Goal: Task Accomplishment & Management: Use online tool/utility

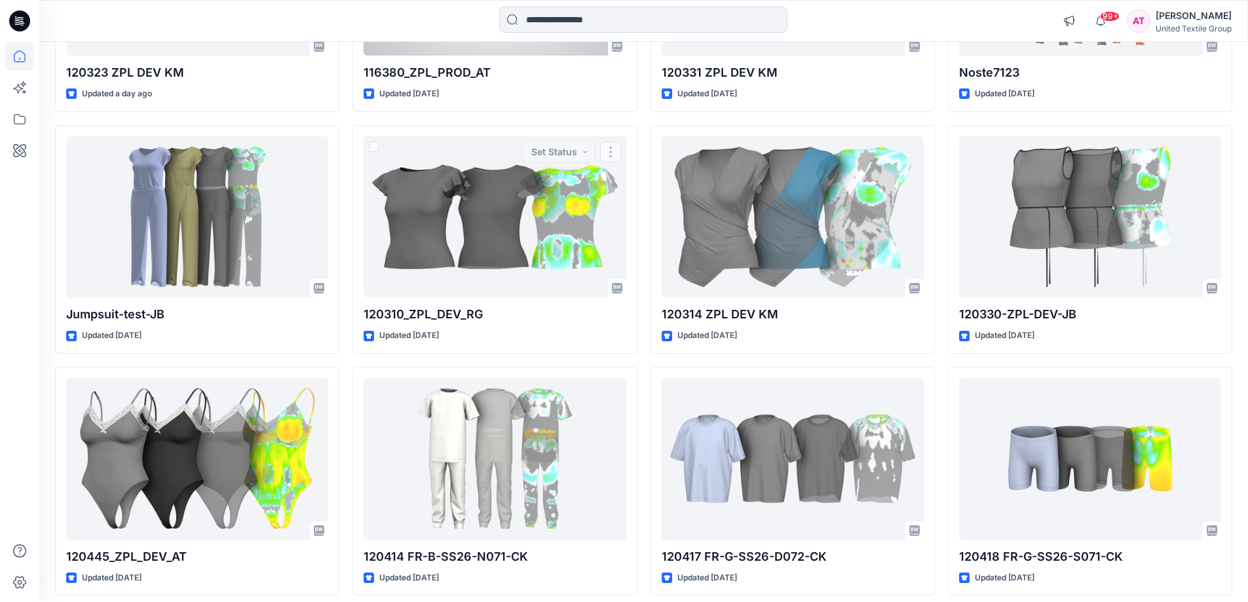
scroll to position [1376, 0]
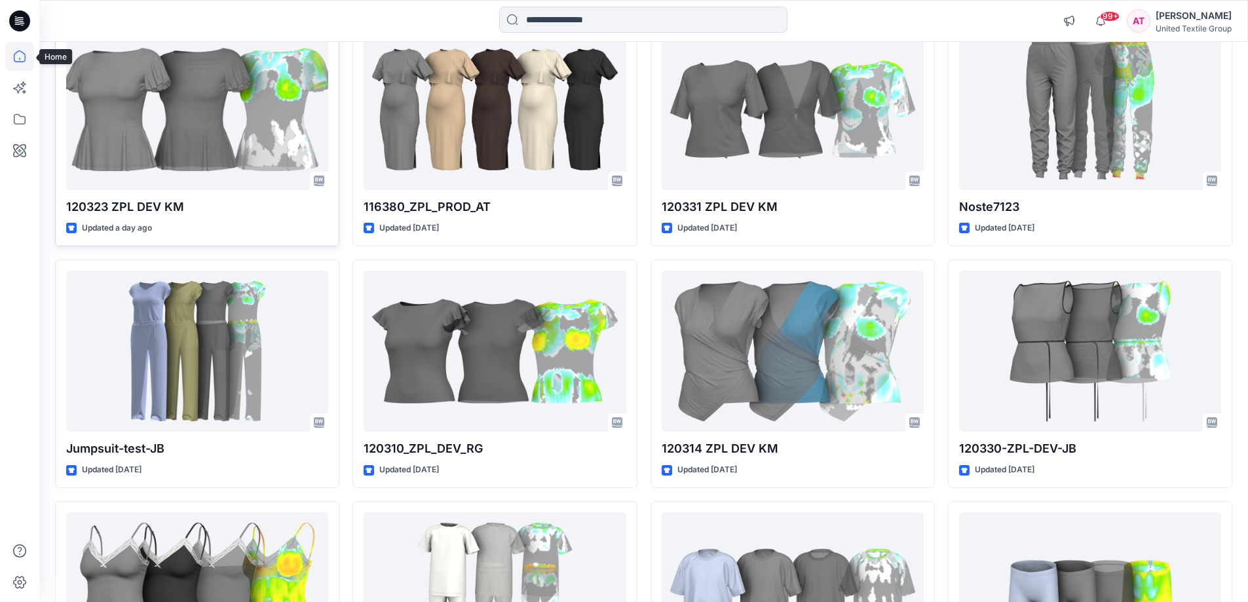
click at [21, 56] on icon at bounding box center [19, 56] width 29 height 29
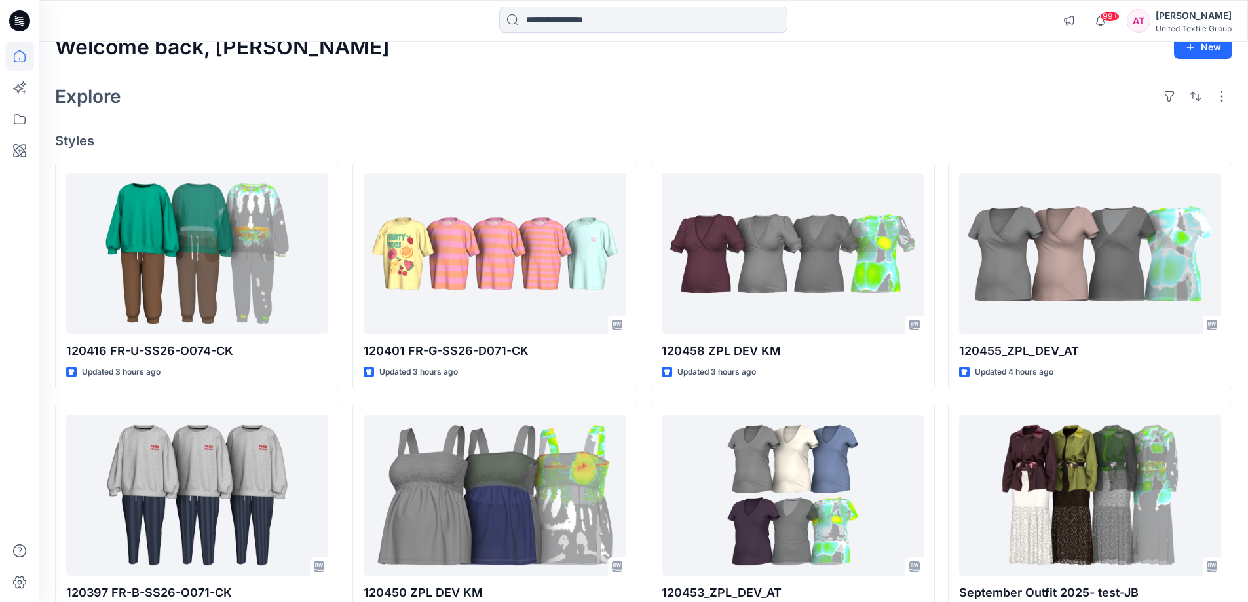
scroll to position [0, 0]
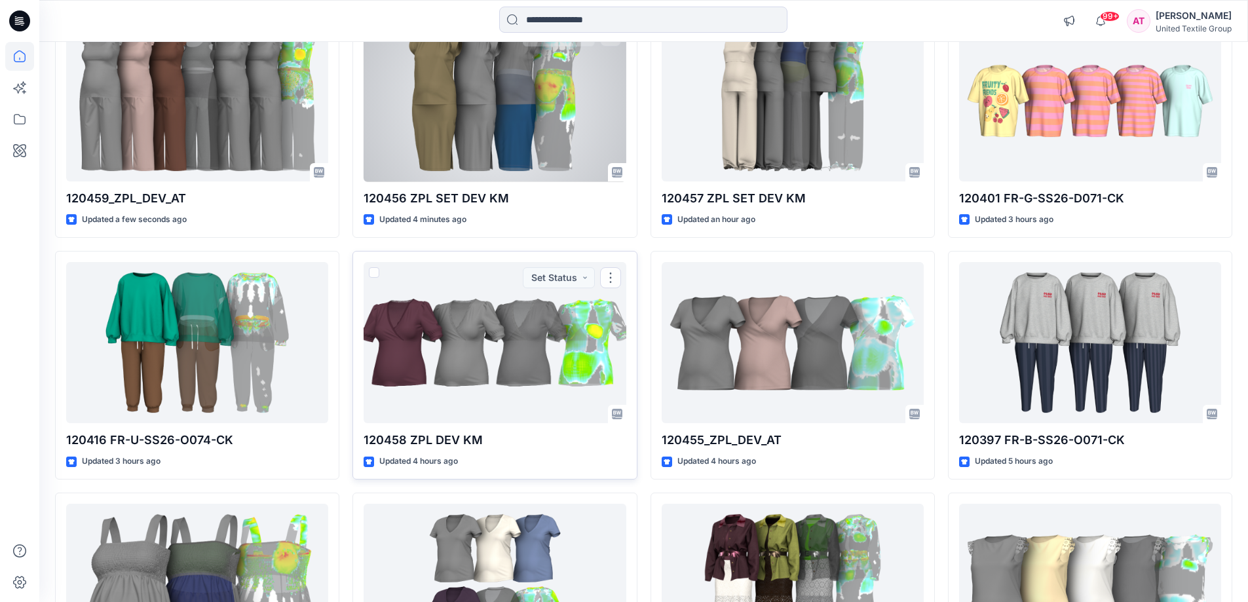
scroll to position [66, 0]
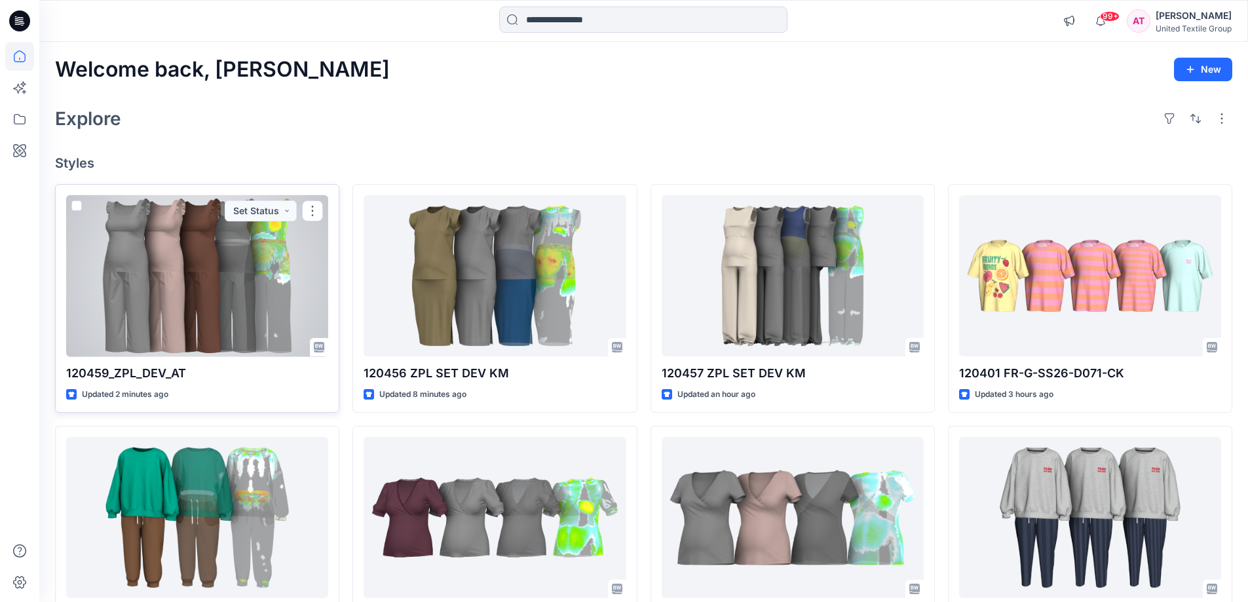
click at [242, 258] on div at bounding box center [197, 276] width 262 height 162
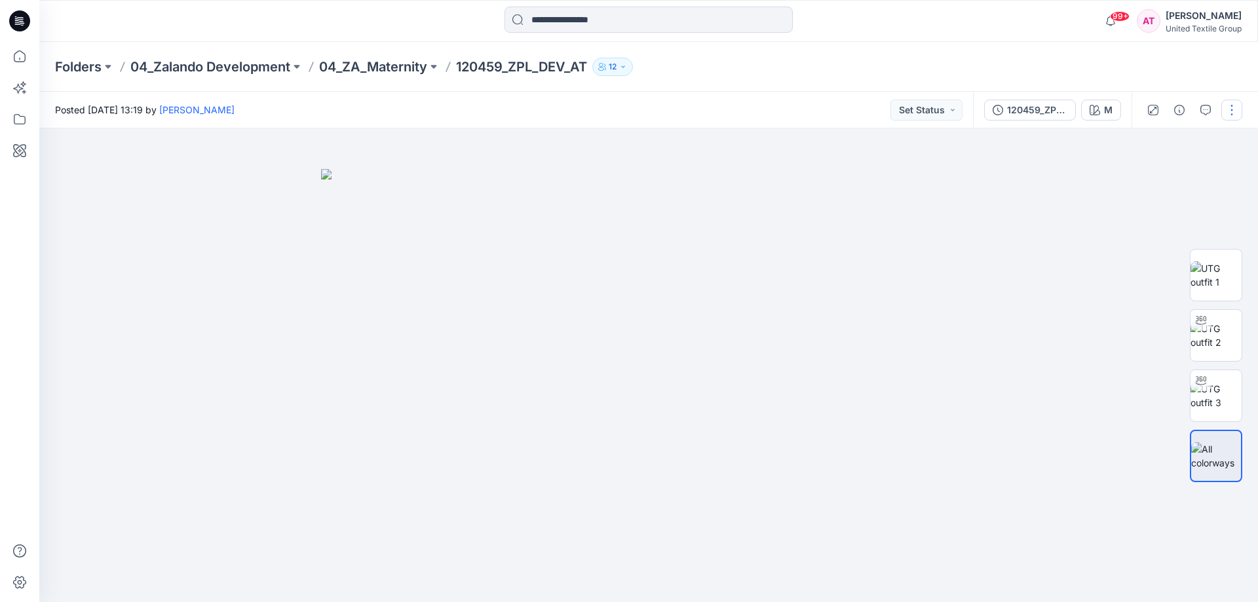
click at [1235, 109] on button "button" at bounding box center [1232, 110] width 21 height 21
click at [1153, 174] on p "Edit" at bounding box center [1148, 177] width 16 height 14
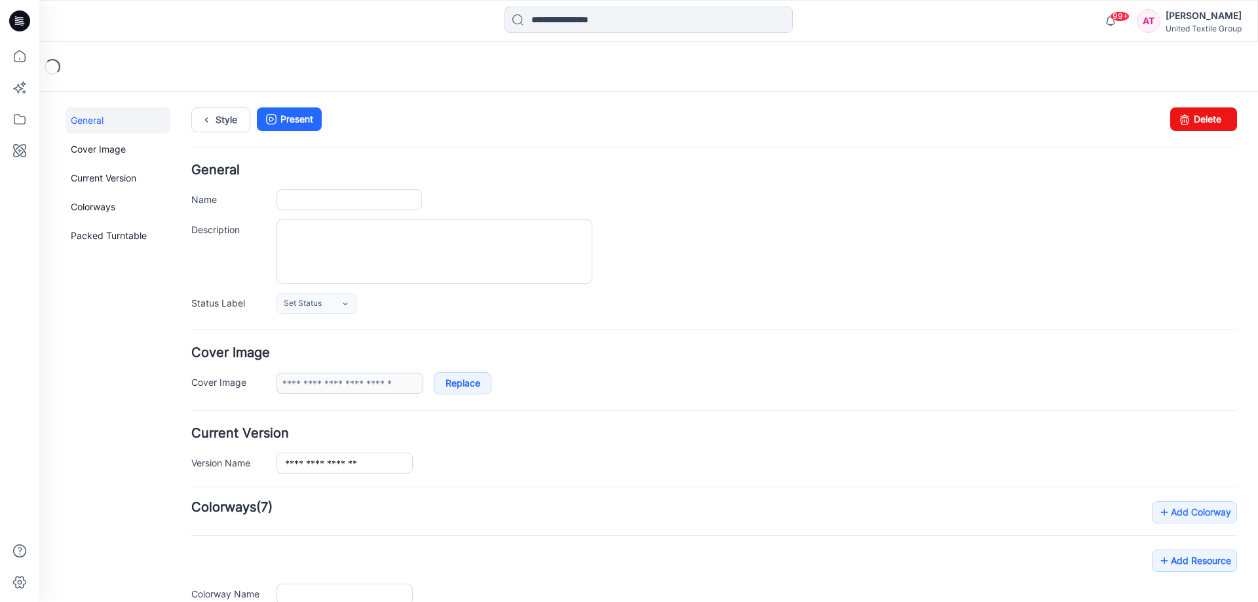
type input "**********"
type input "*"
type input "**********"
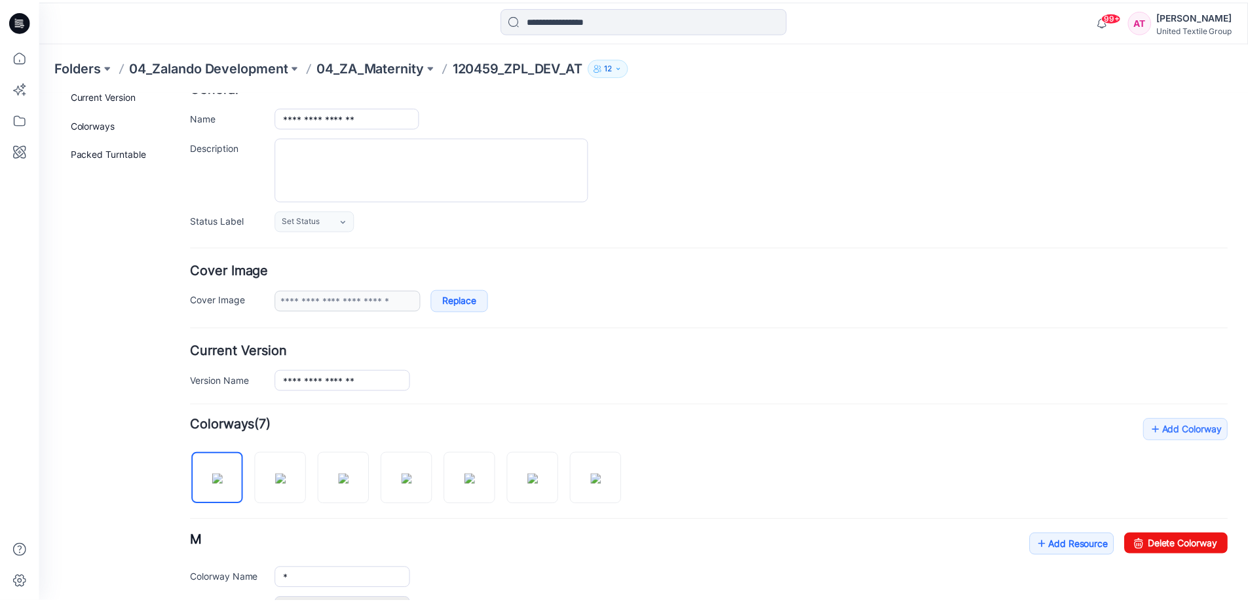
scroll to position [131, 0]
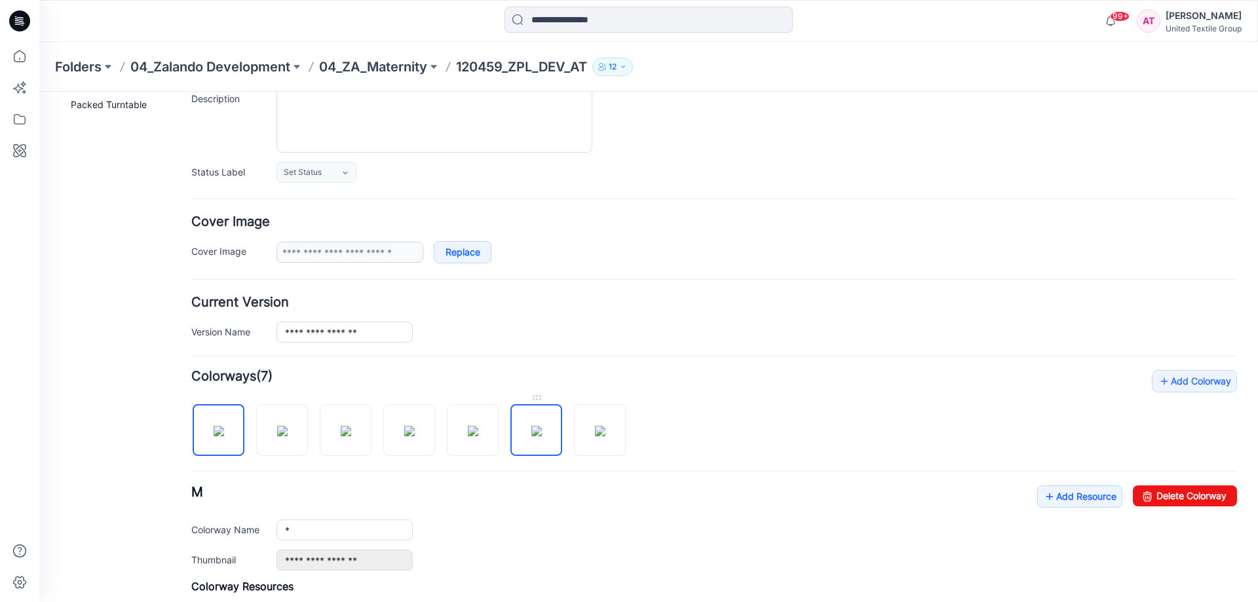
click at [533, 433] on img at bounding box center [536, 431] width 10 height 10
drag, startPoint x: 1175, startPoint y: 495, endPoint x: 731, endPoint y: 136, distance: 571.3
click at [1175, 495] on link "Delete Colorway" at bounding box center [1185, 496] width 104 height 21
click at [478, 426] on img at bounding box center [473, 431] width 10 height 10
click at [1079, 498] on link "Add Resource" at bounding box center [1079, 497] width 85 height 22
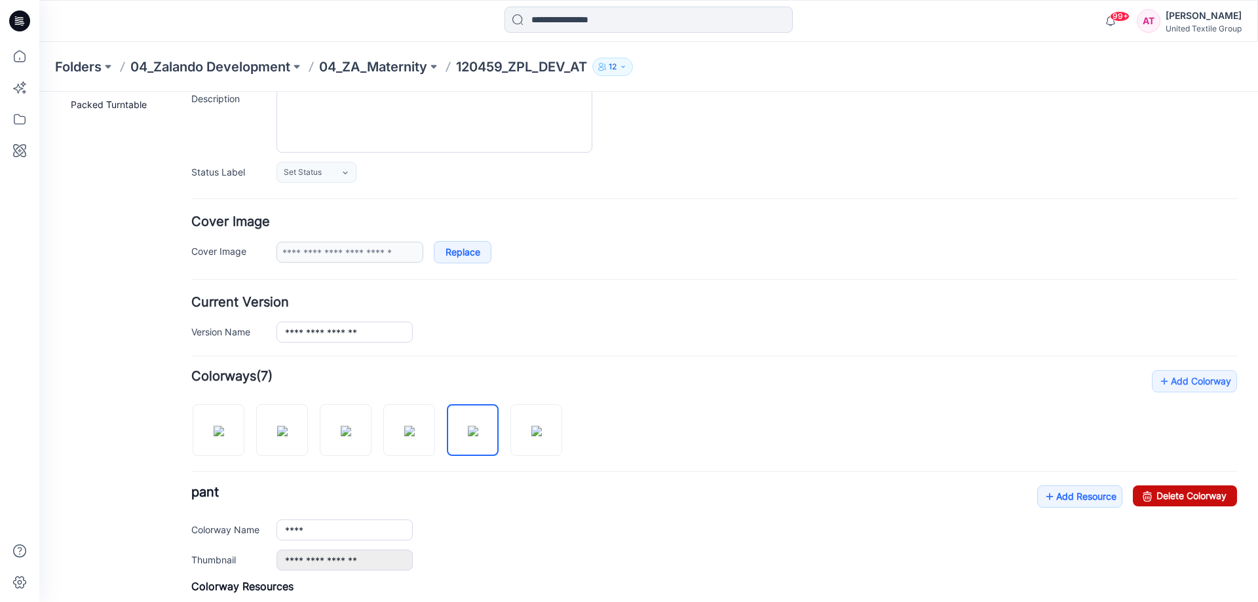
click at [1195, 499] on link "Delete Colorway" at bounding box center [1185, 496] width 104 height 21
type input "*"
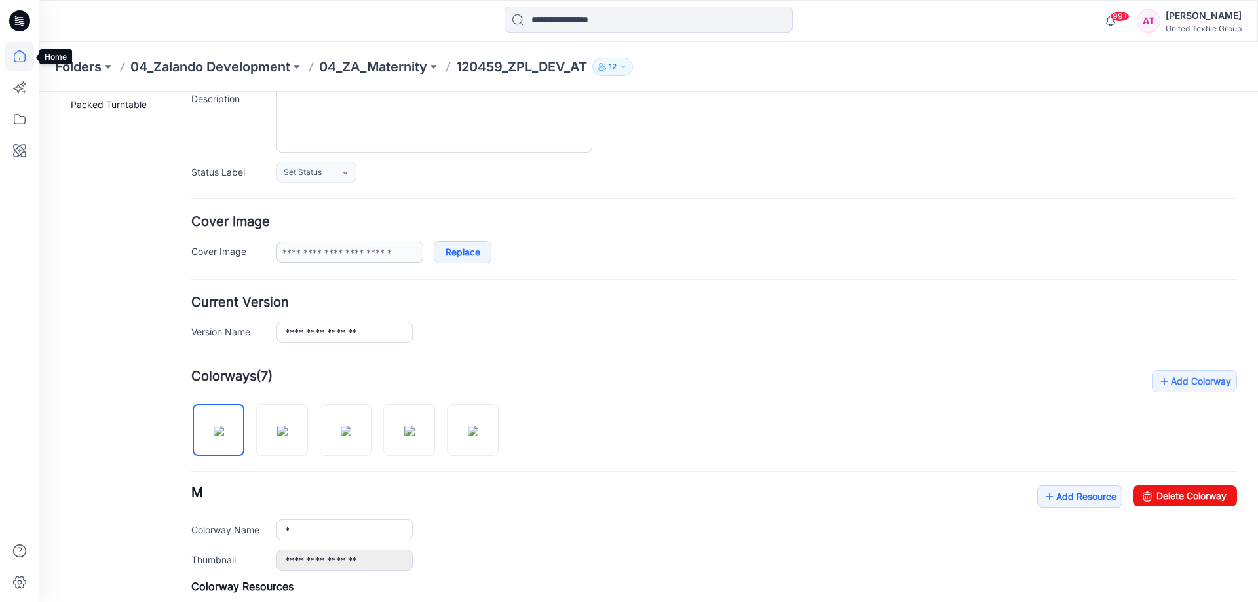
click at [22, 58] on icon at bounding box center [19, 56] width 29 height 29
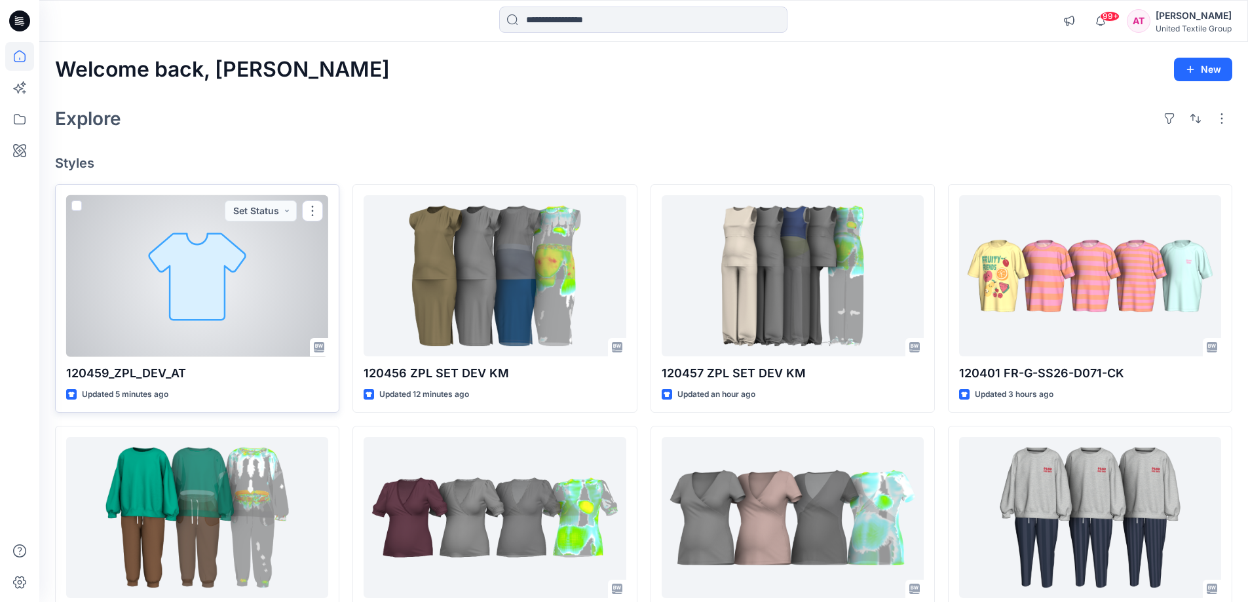
click at [205, 287] on div at bounding box center [197, 276] width 262 height 162
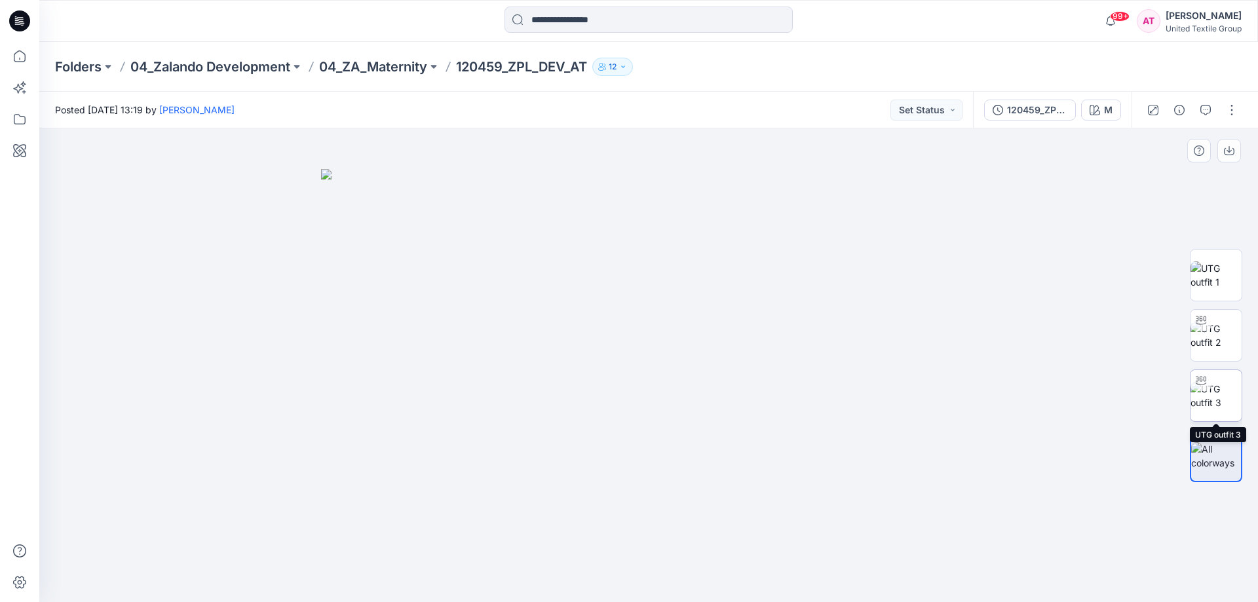
click at [1215, 390] on img at bounding box center [1216, 396] width 51 height 28
drag, startPoint x: 743, startPoint y: 575, endPoint x: 581, endPoint y: 575, distance: 161.2
click at [581, 575] on icon at bounding box center [650, 563] width 396 height 49
click at [1233, 110] on button "button" at bounding box center [1232, 110] width 21 height 21
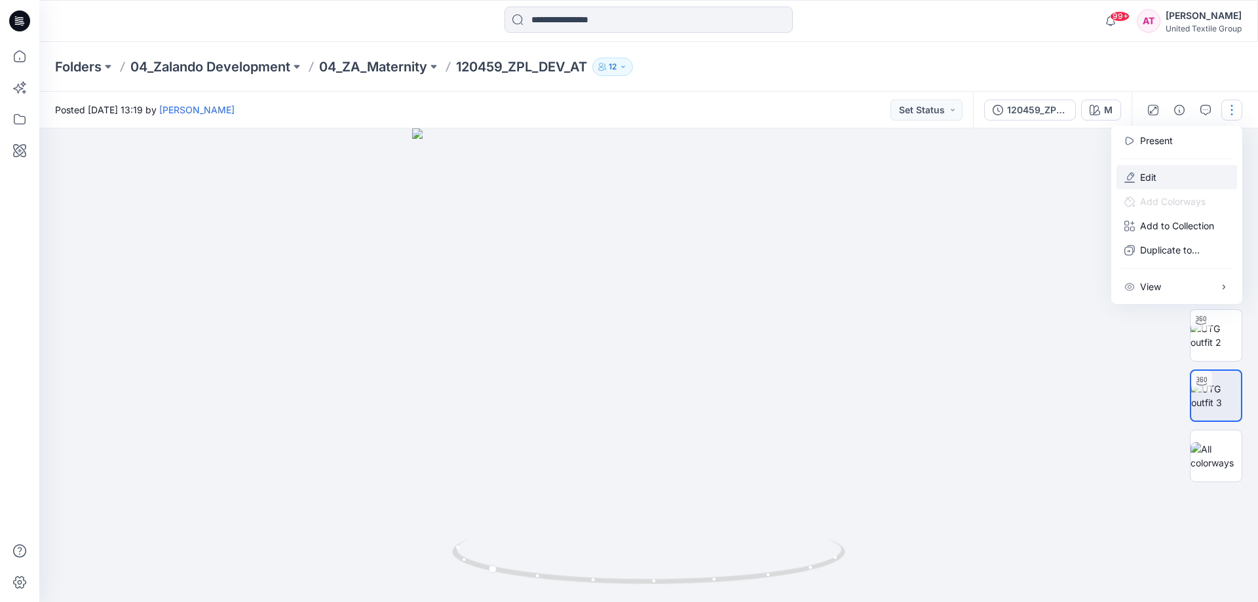
click at [1155, 173] on p "Edit" at bounding box center [1148, 177] width 16 height 14
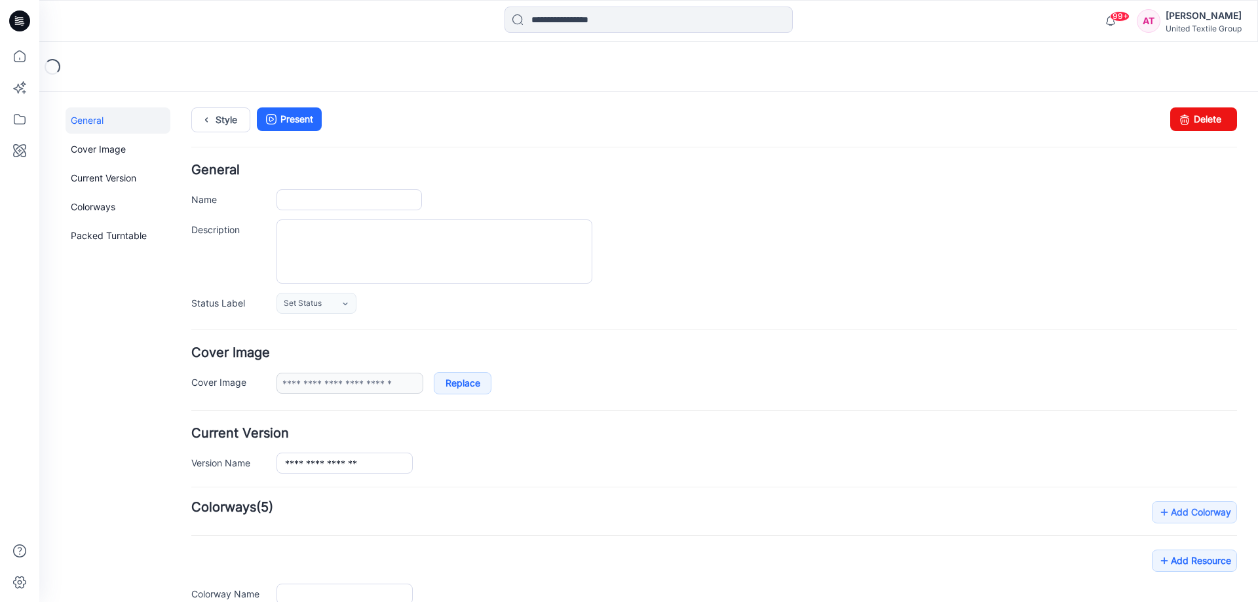
type input "**********"
type input "*"
type input "**********"
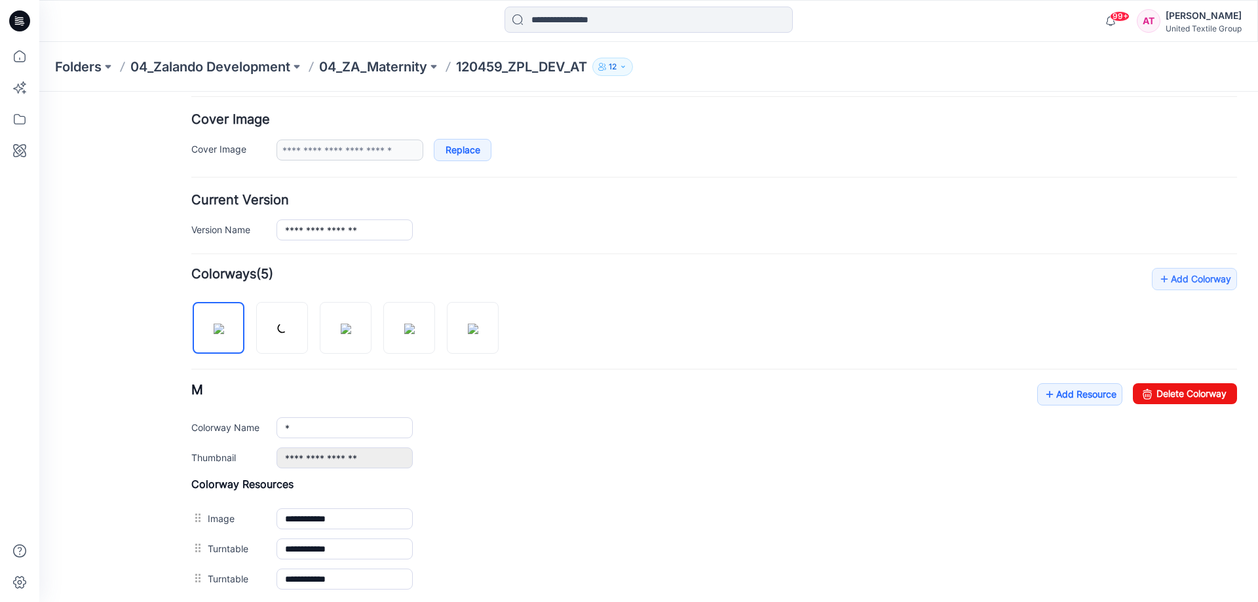
scroll to position [376, 0]
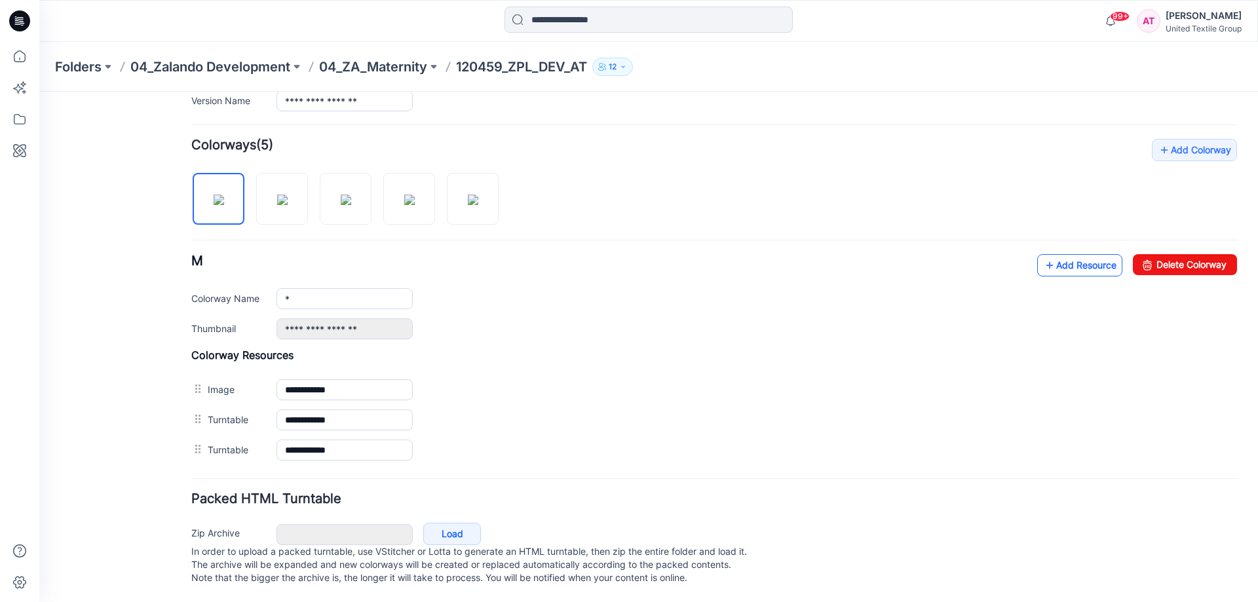
click at [1069, 254] on link "Add Resource" at bounding box center [1079, 265] width 85 height 22
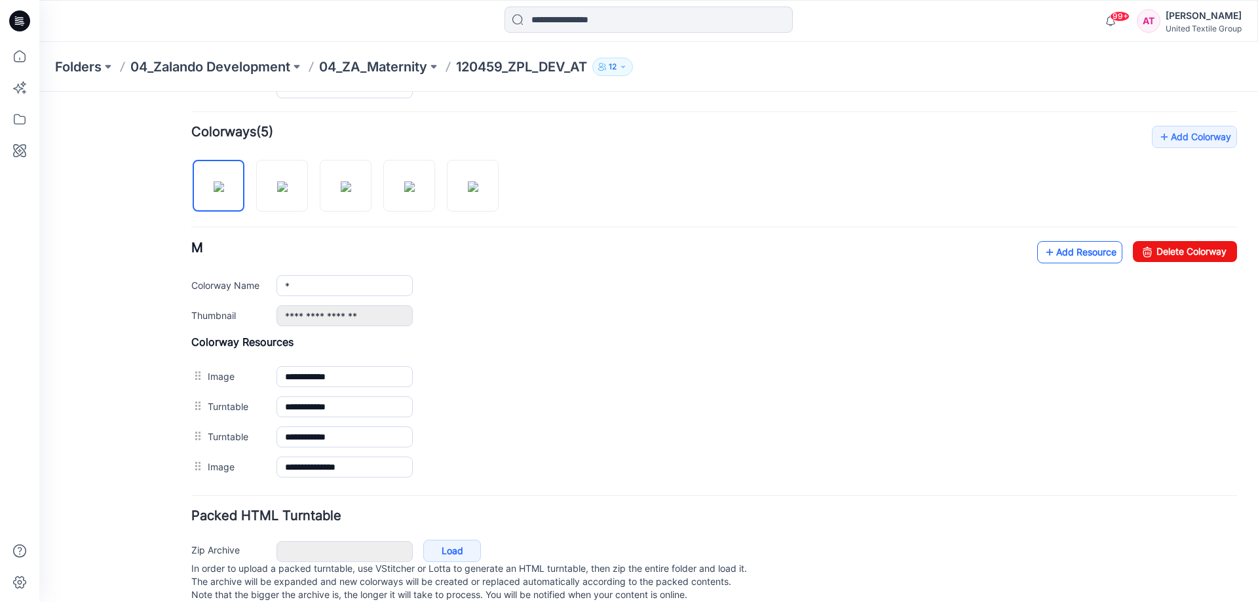
click at [1081, 252] on link "Add Resource" at bounding box center [1079, 252] width 85 height 22
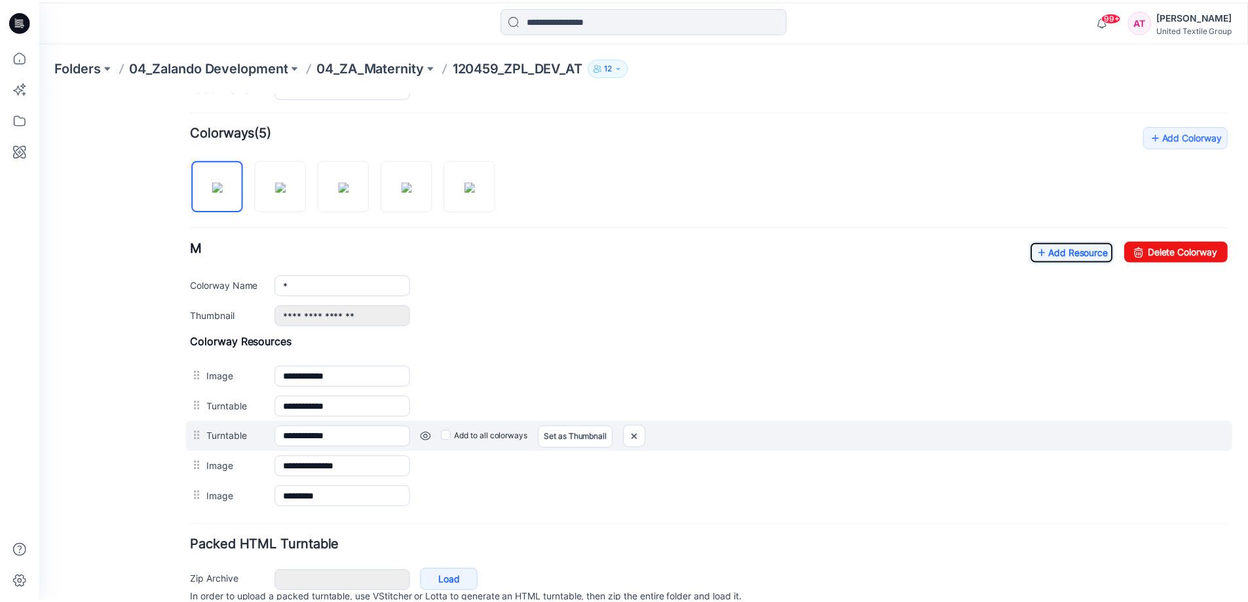
scroll to position [436, 0]
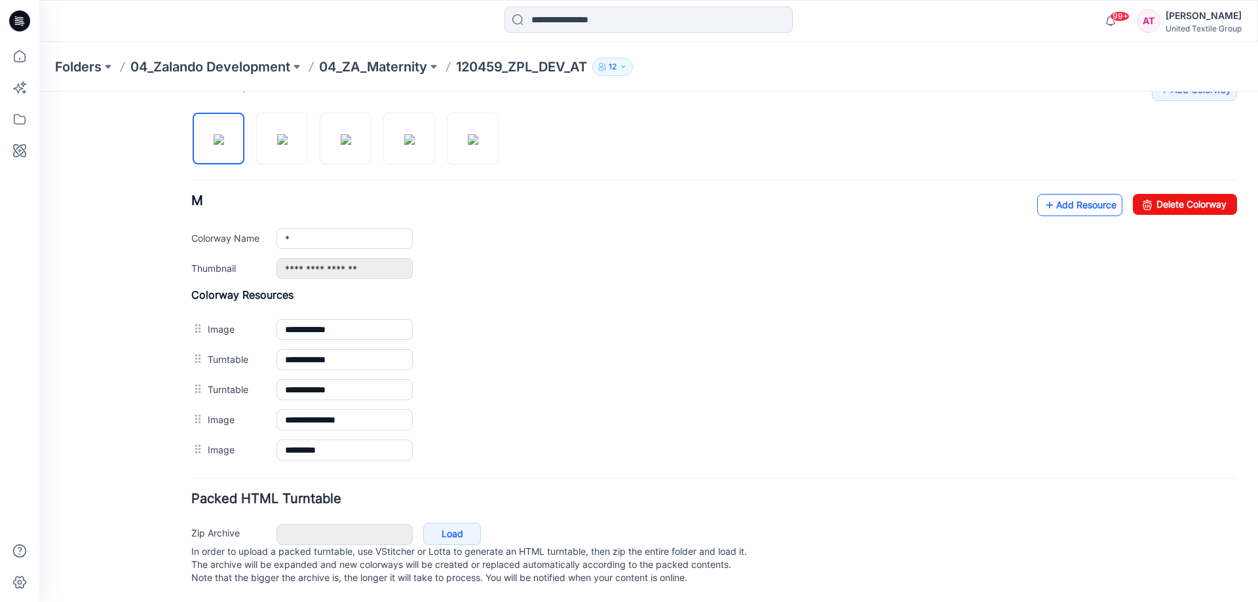
click at [1062, 194] on link "Add Resource" at bounding box center [1079, 205] width 85 height 22
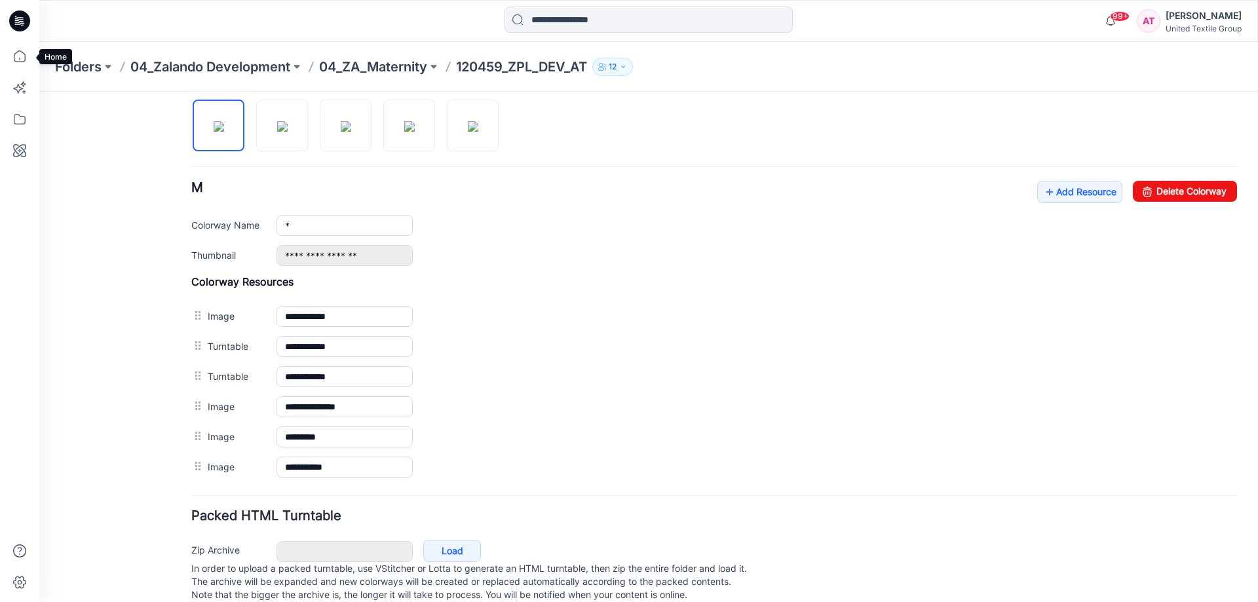
drag, startPoint x: 14, startPoint y: 58, endPoint x: 37, endPoint y: 58, distance: 22.3
click at [16, 57] on icon at bounding box center [19, 56] width 29 height 29
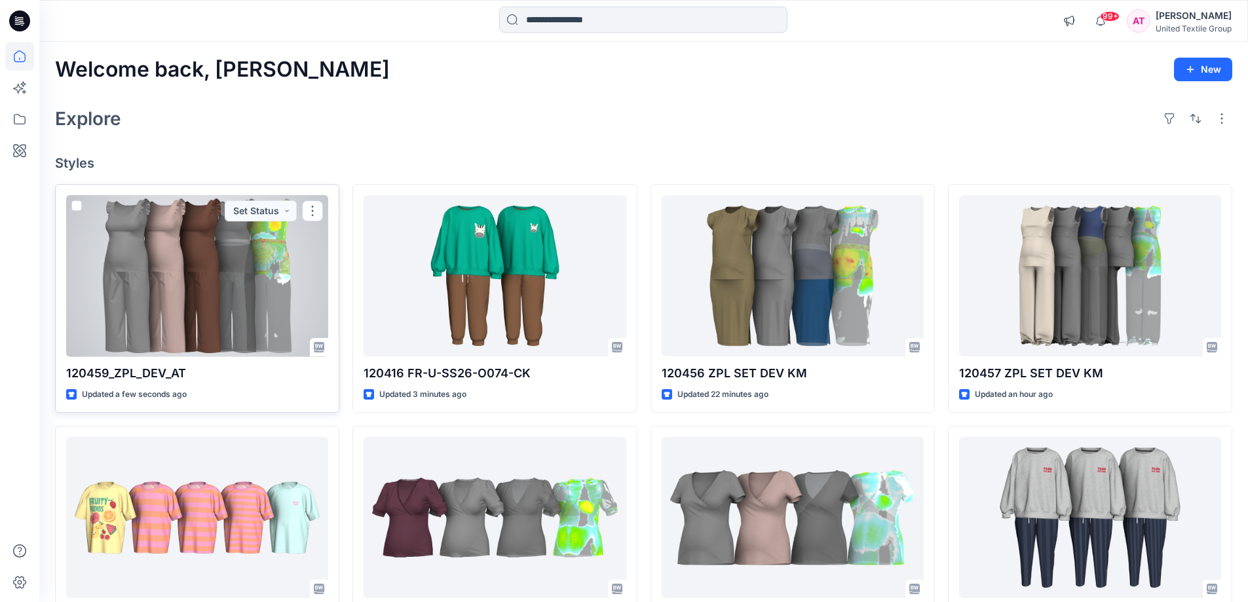
click at [206, 280] on div at bounding box center [197, 276] width 262 height 162
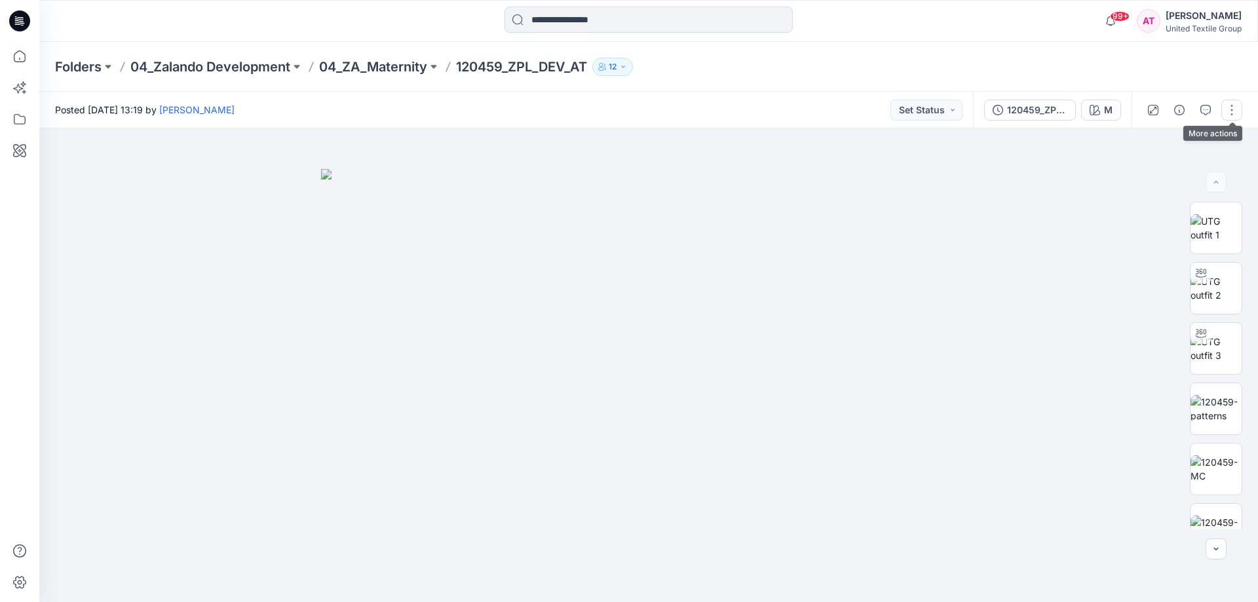
click at [1238, 104] on button "button" at bounding box center [1232, 110] width 21 height 21
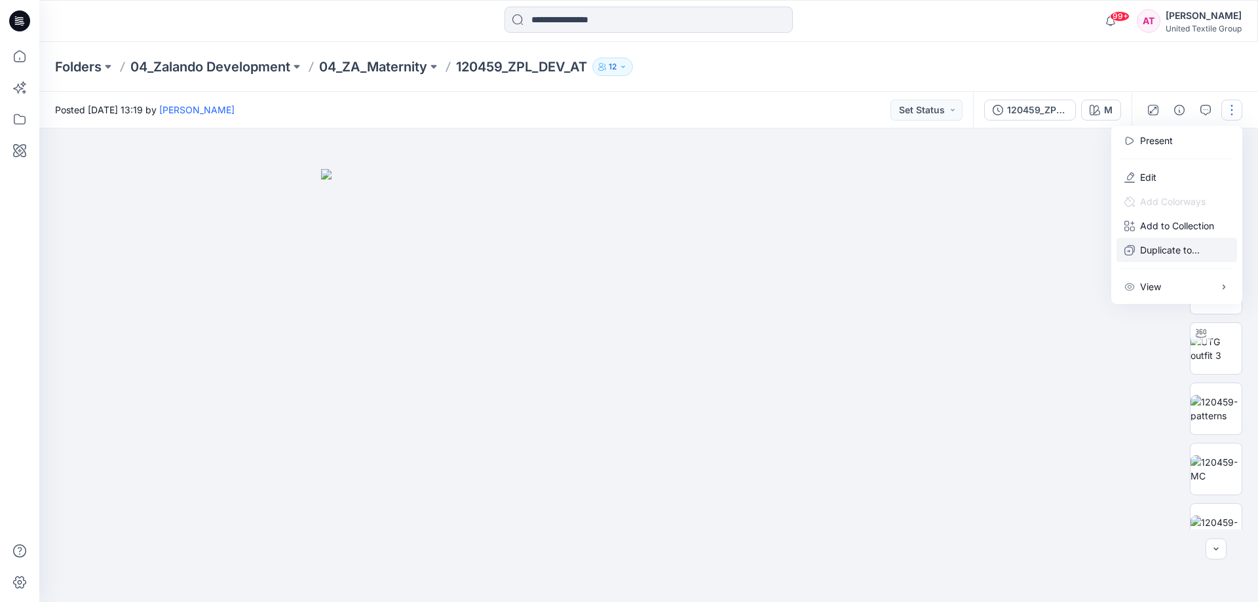
click at [1171, 248] on p "Duplicate to..." at bounding box center [1170, 250] width 60 height 14
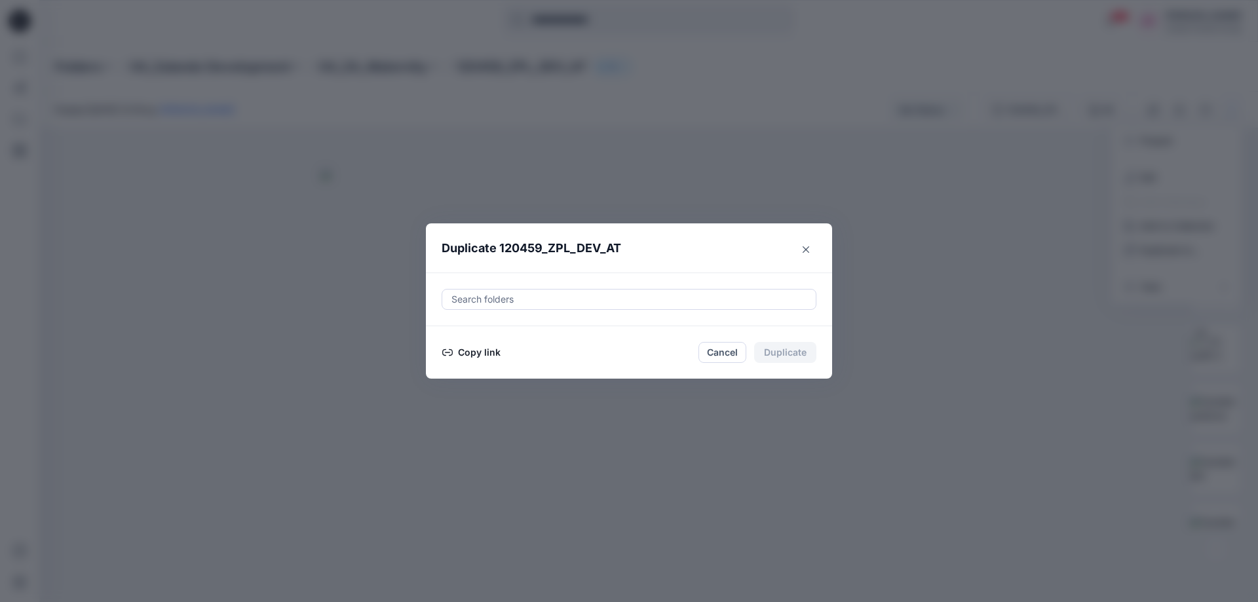
click at [654, 298] on div at bounding box center [629, 300] width 358 height 16
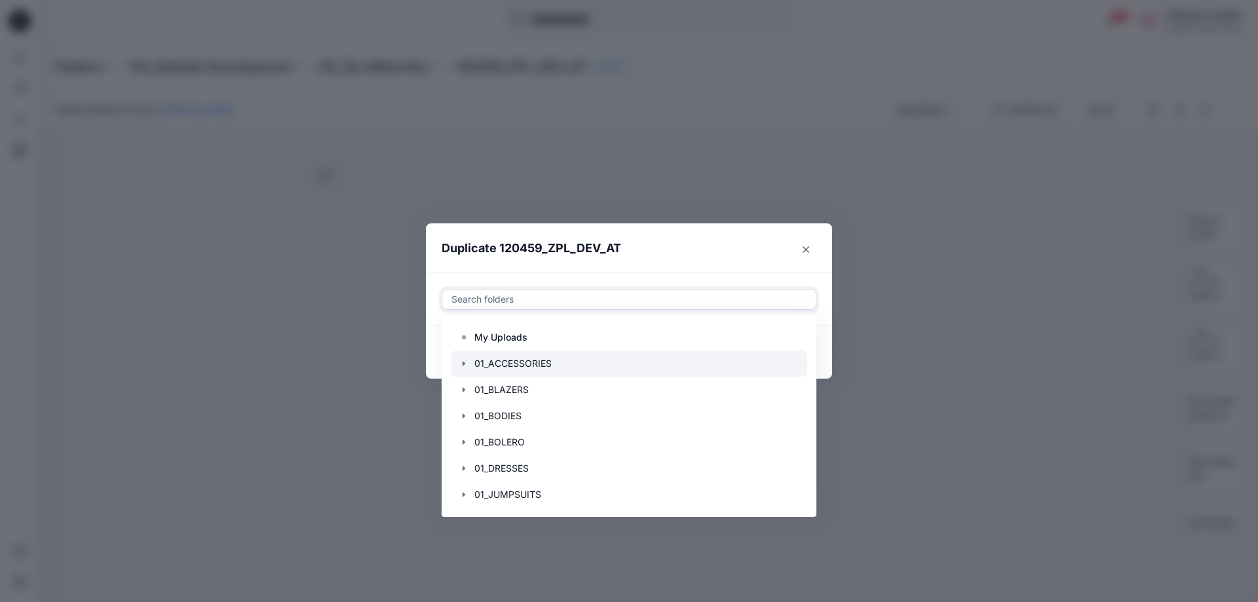
click at [595, 357] on div at bounding box center [629, 364] width 357 height 26
click at [708, 250] on header "Duplicate 120459_ZPL_DEV_AT" at bounding box center [616, 248] width 380 height 50
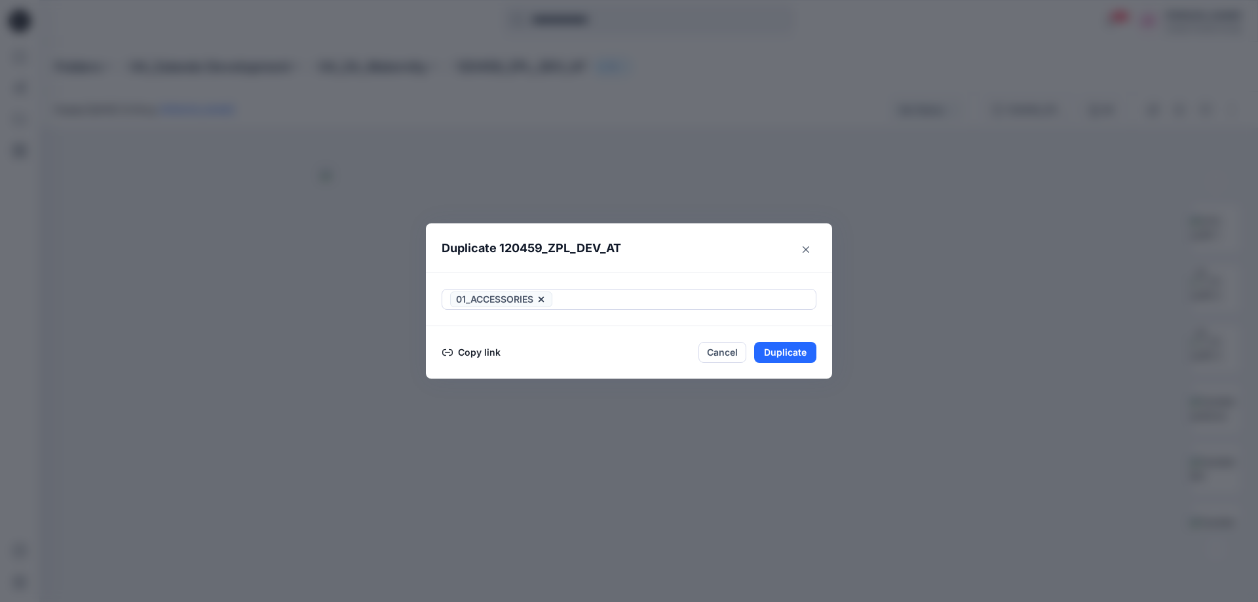
click at [488, 355] on button "Copy link" at bounding box center [472, 353] width 60 height 16
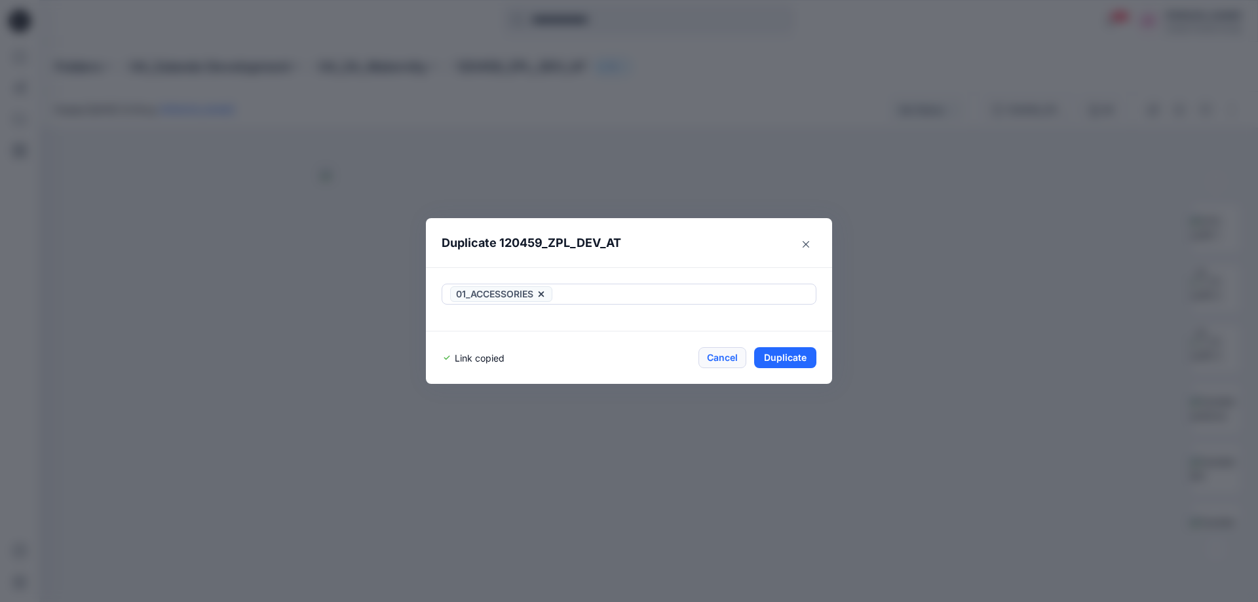
click at [720, 357] on button "Cancel" at bounding box center [723, 357] width 48 height 21
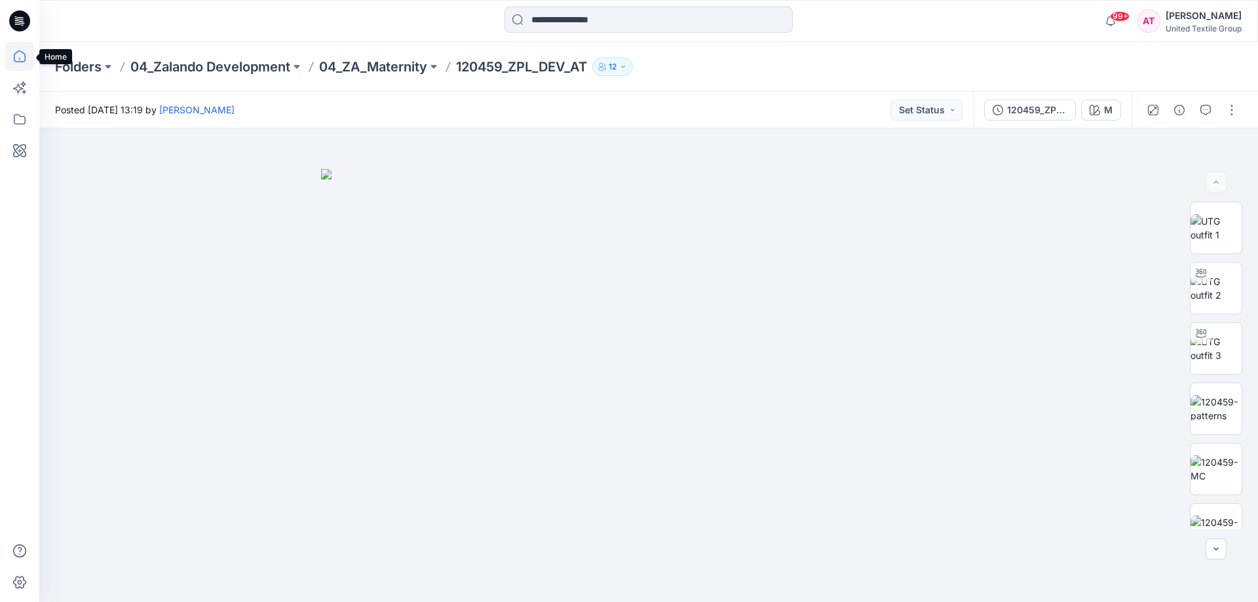
click at [24, 58] on icon at bounding box center [19, 56] width 29 height 29
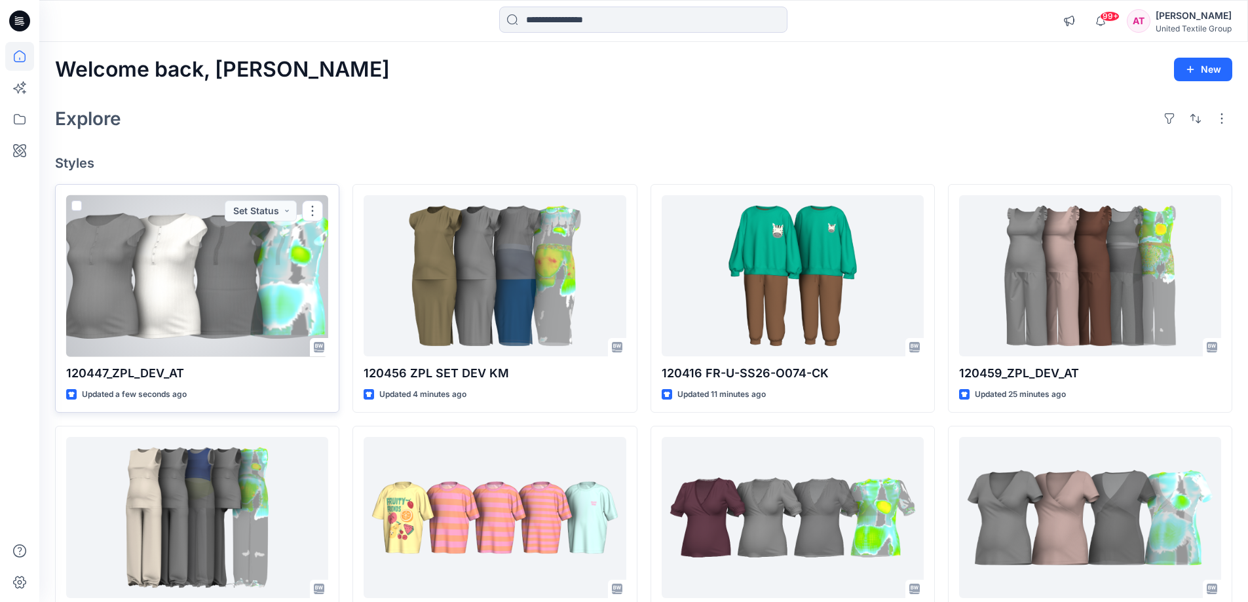
click at [233, 250] on div at bounding box center [197, 276] width 262 height 162
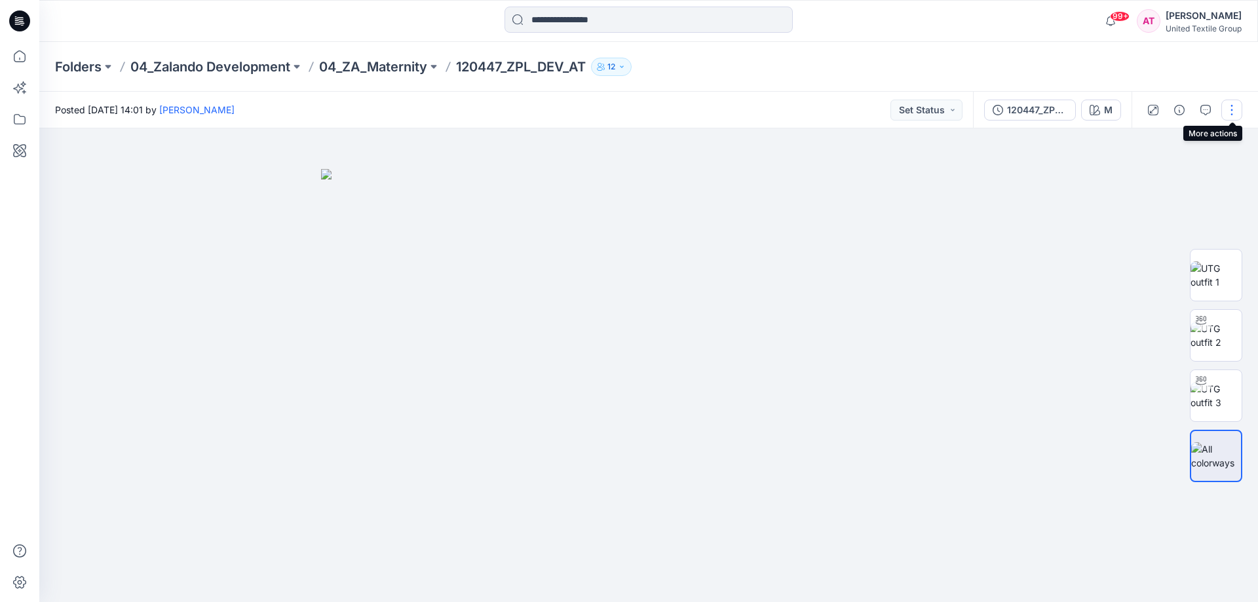
click at [1233, 110] on button "button" at bounding box center [1232, 110] width 21 height 21
click at [1156, 174] on p "Edit" at bounding box center [1148, 177] width 16 height 14
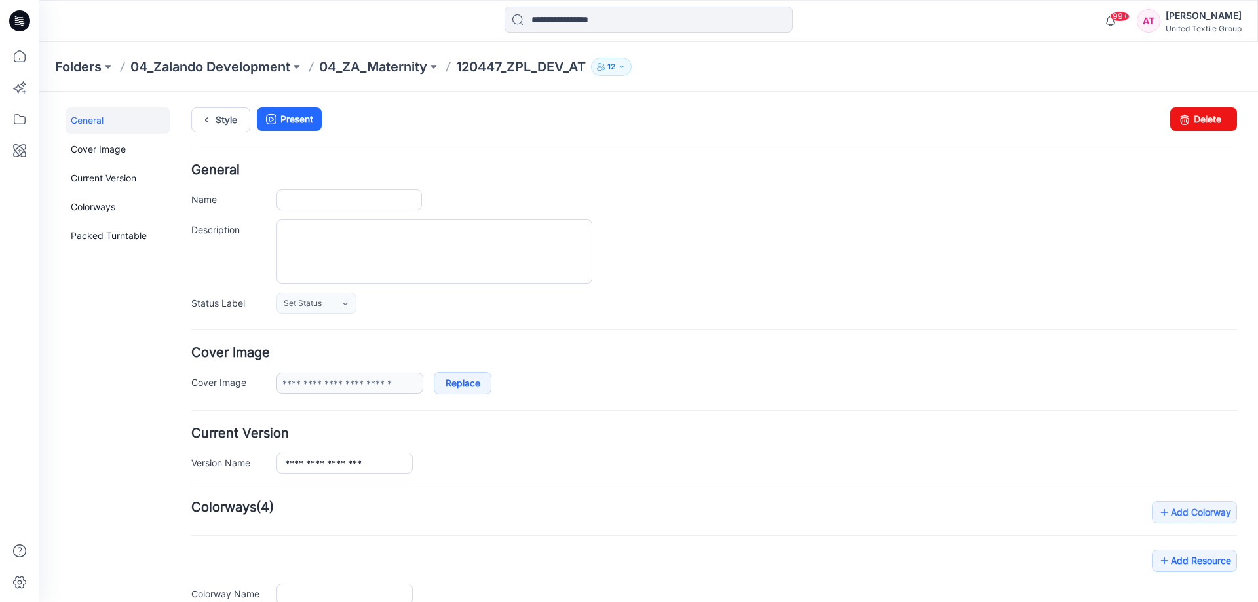
type input "**********"
type input "*"
type input "**********"
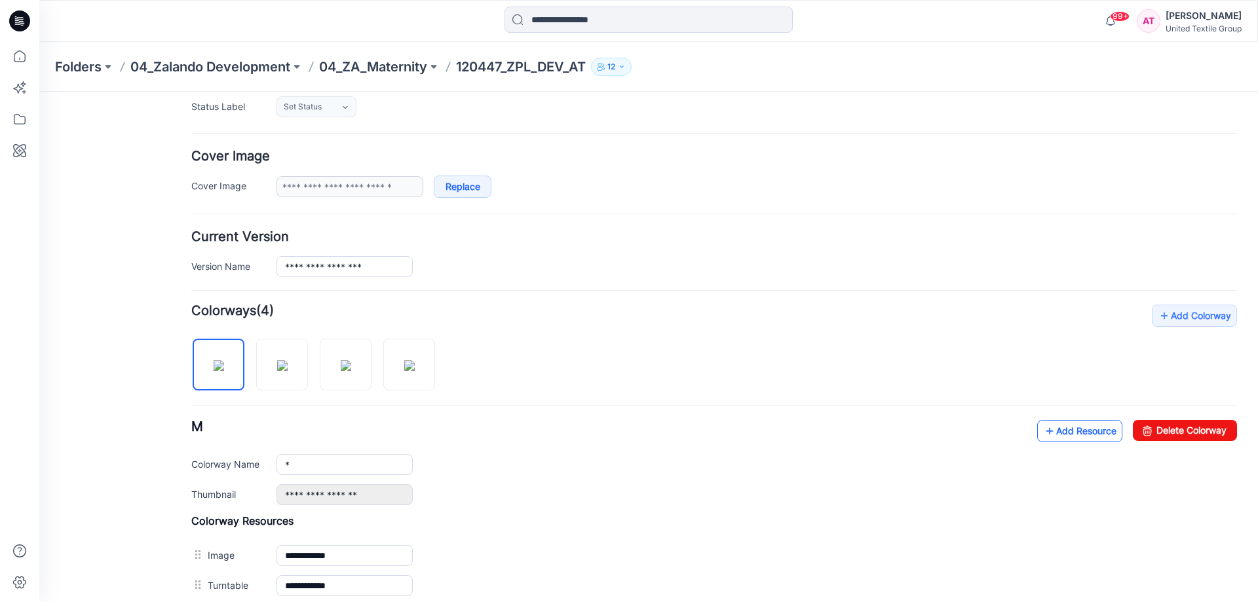
click at [1056, 428] on link "Add Resource" at bounding box center [1079, 431] width 85 height 22
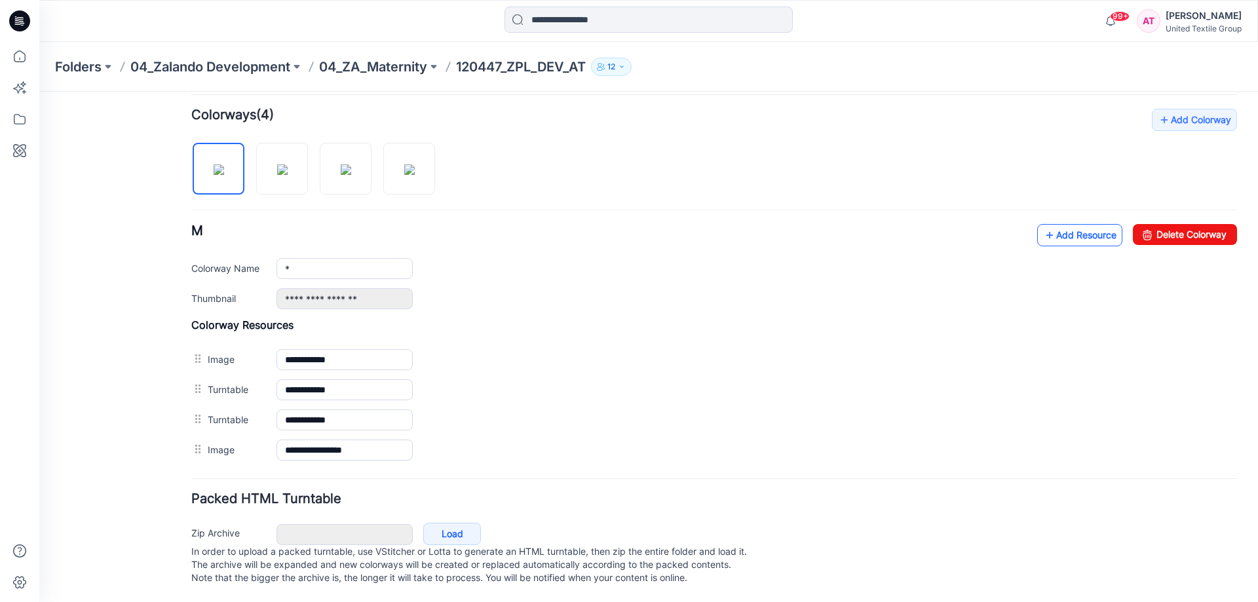
click at [1075, 233] on link "Add Resource" at bounding box center [1079, 235] width 85 height 22
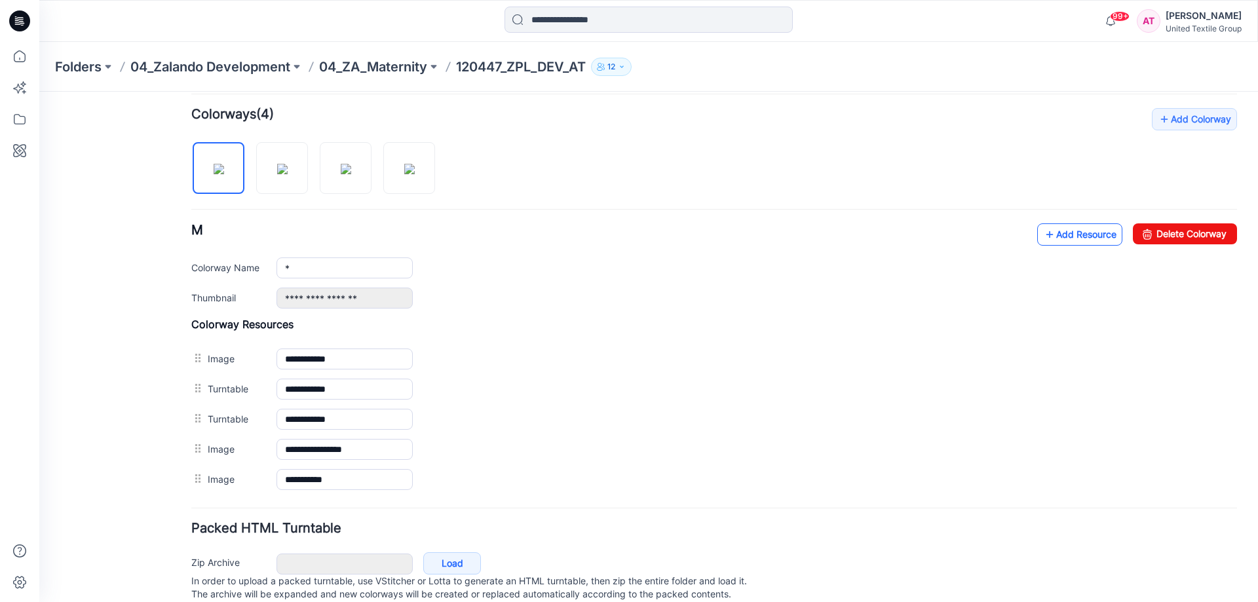
click at [1072, 234] on link "Add Resource" at bounding box center [1079, 234] width 85 height 22
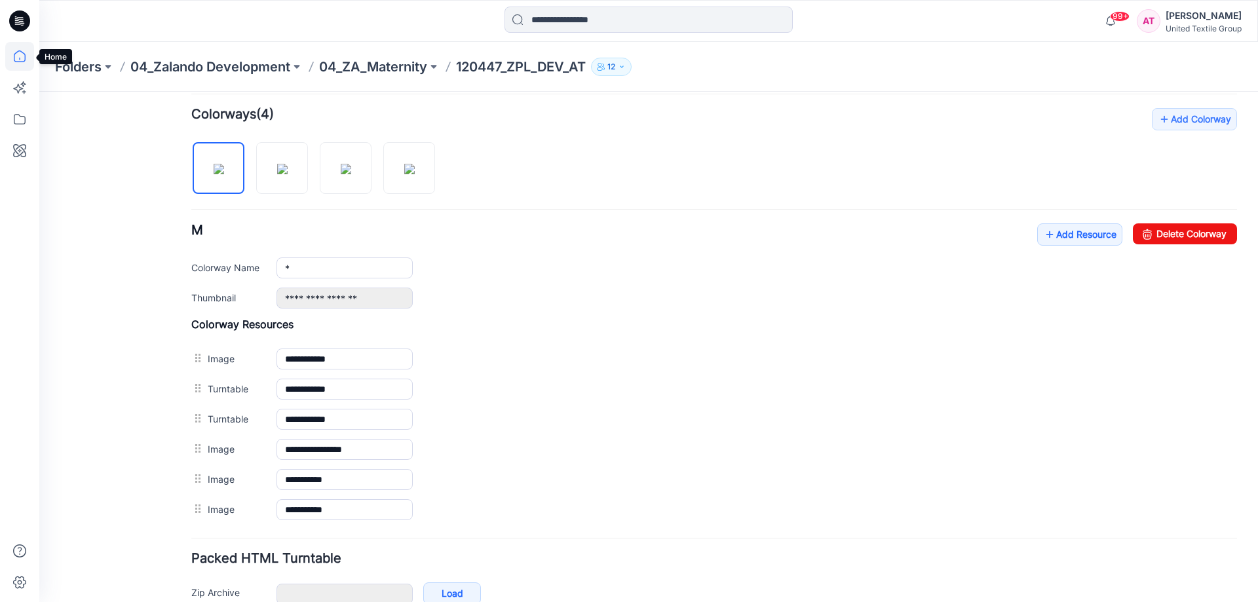
click at [24, 55] on icon at bounding box center [19, 56] width 29 height 29
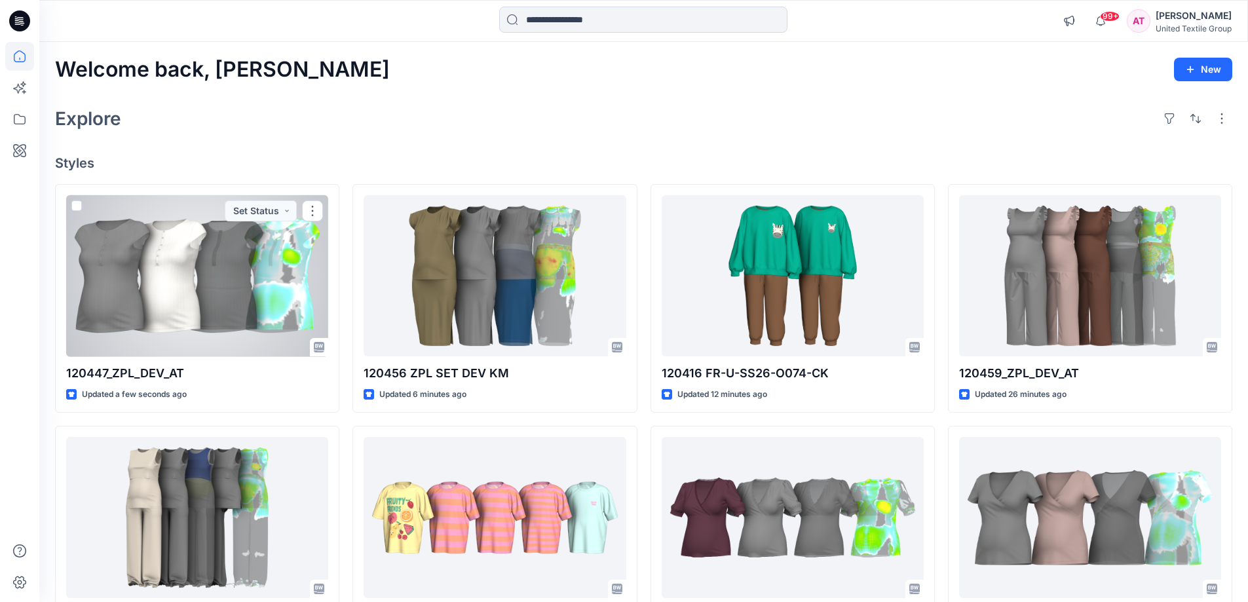
click at [225, 258] on div at bounding box center [197, 276] width 262 height 162
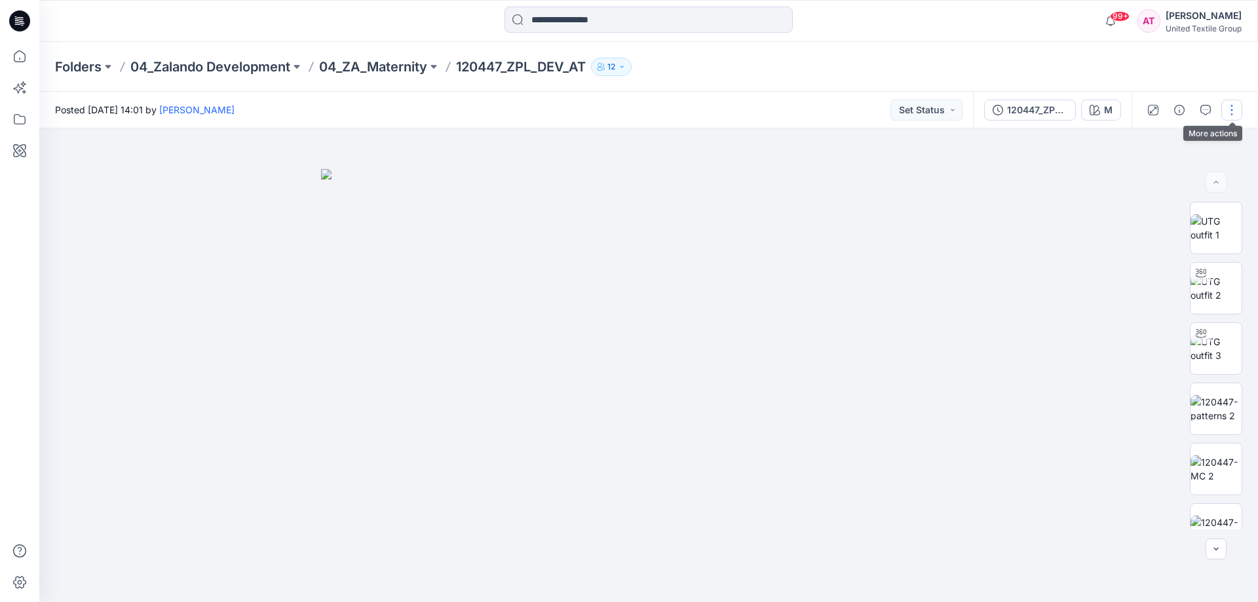
click at [1236, 111] on button "button" at bounding box center [1232, 110] width 21 height 21
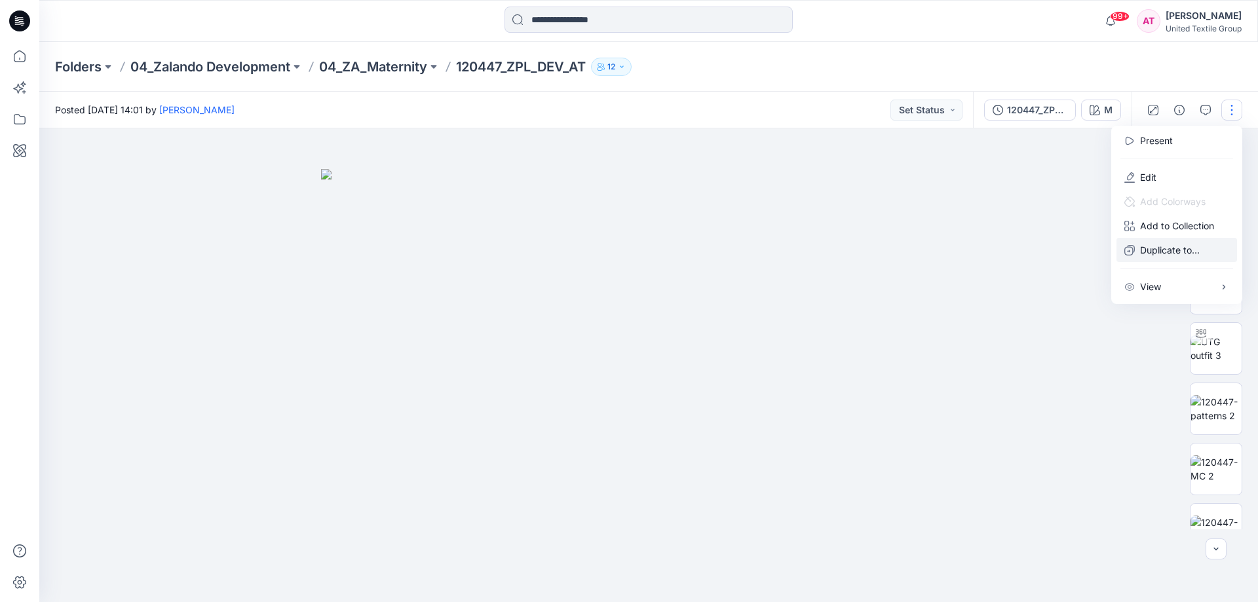
click at [1194, 248] on p "Duplicate to..." at bounding box center [1170, 250] width 60 height 14
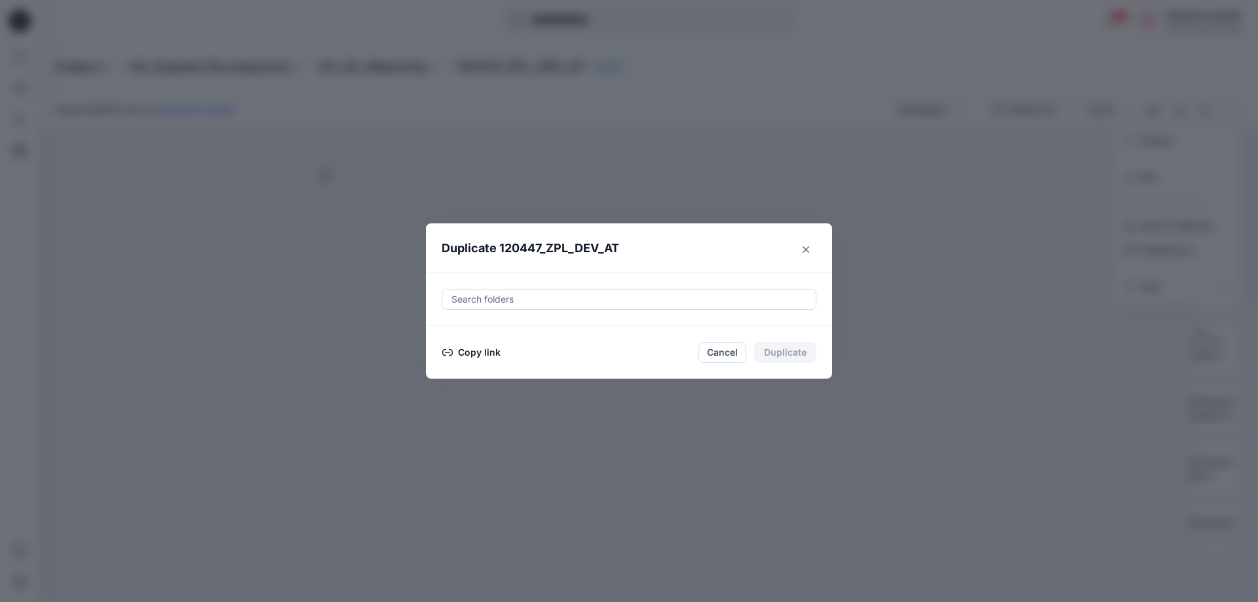
click at [500, 301] on div at bounding box center [629, 300] width 358 height 16
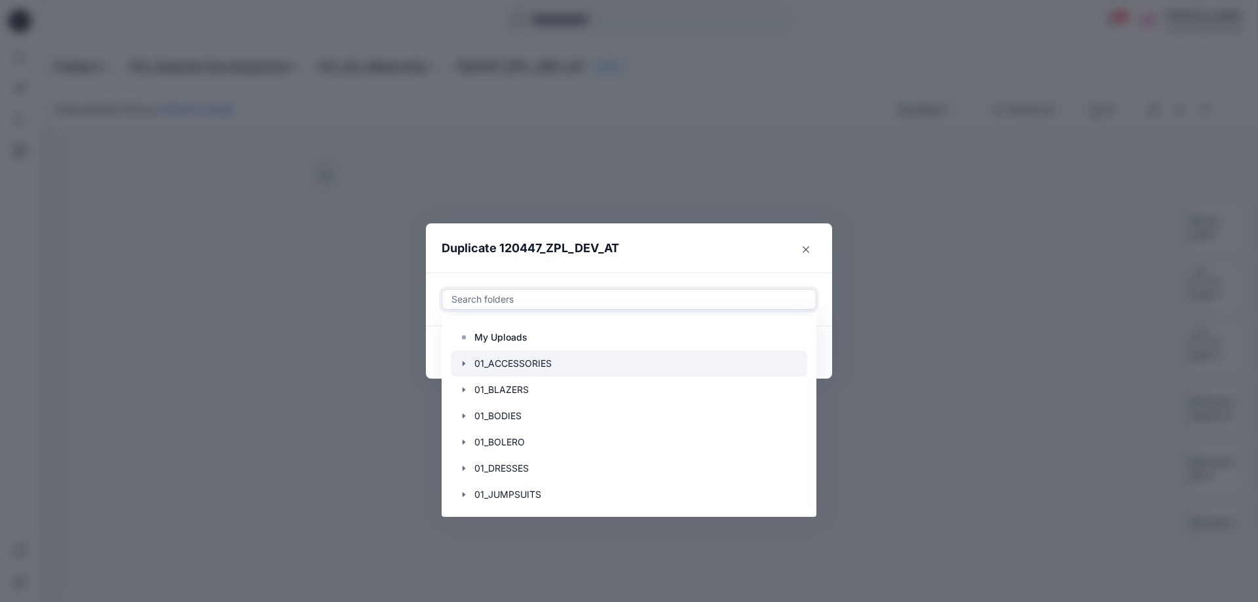
drag, startPoint x: 493, startPoint y: 361, endPoint x: 499, endPoint y: 352, distance: 11.3
click at [493, 361] on div at bounding box center [629, 364] width 357 height 26
click at [670, 242] on header "Duplicate 120447_ZPL_DEV_AT" at bounding box center [616, 248] width 380 height 50
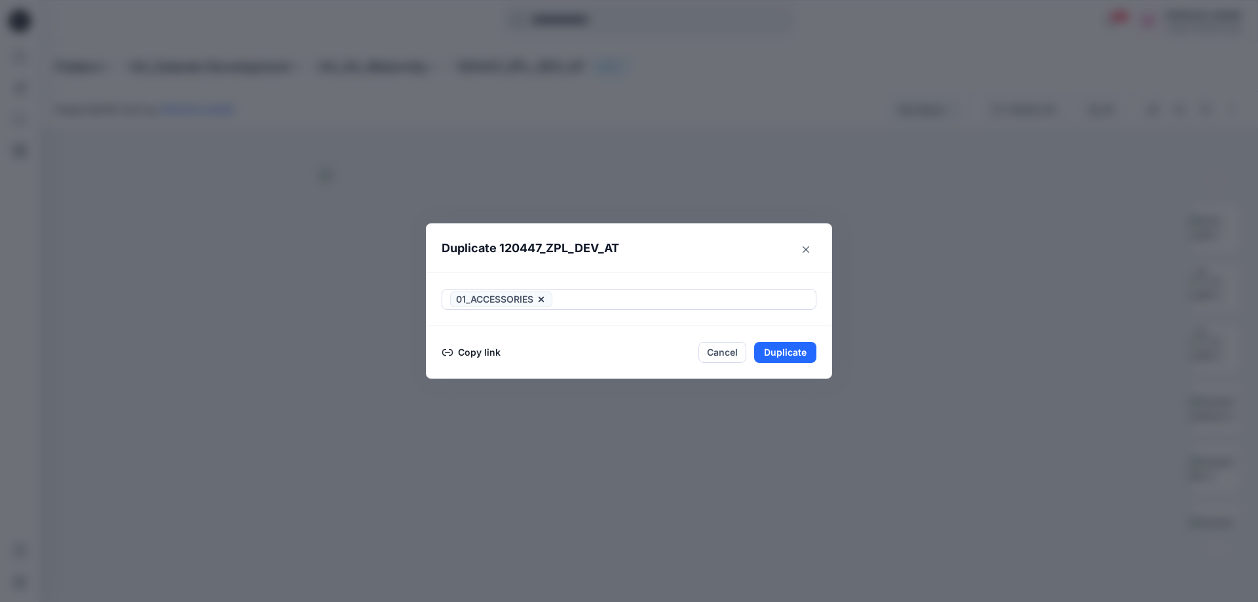
click at [463, 357] on button "Copy link" at bounding box center [472, 353] width 60 height 16
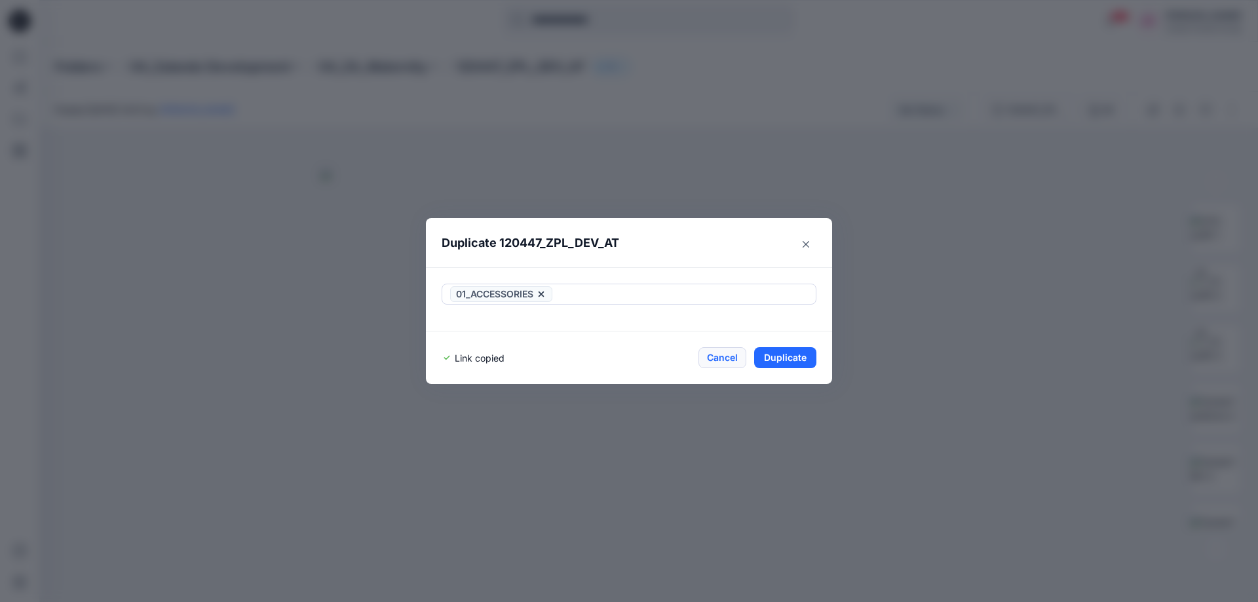
click at [718, 358] on button "Cancel" at bounding box center [723, 357] width 48 height 21
